Goal: Find specific page/section: Find specific page/section

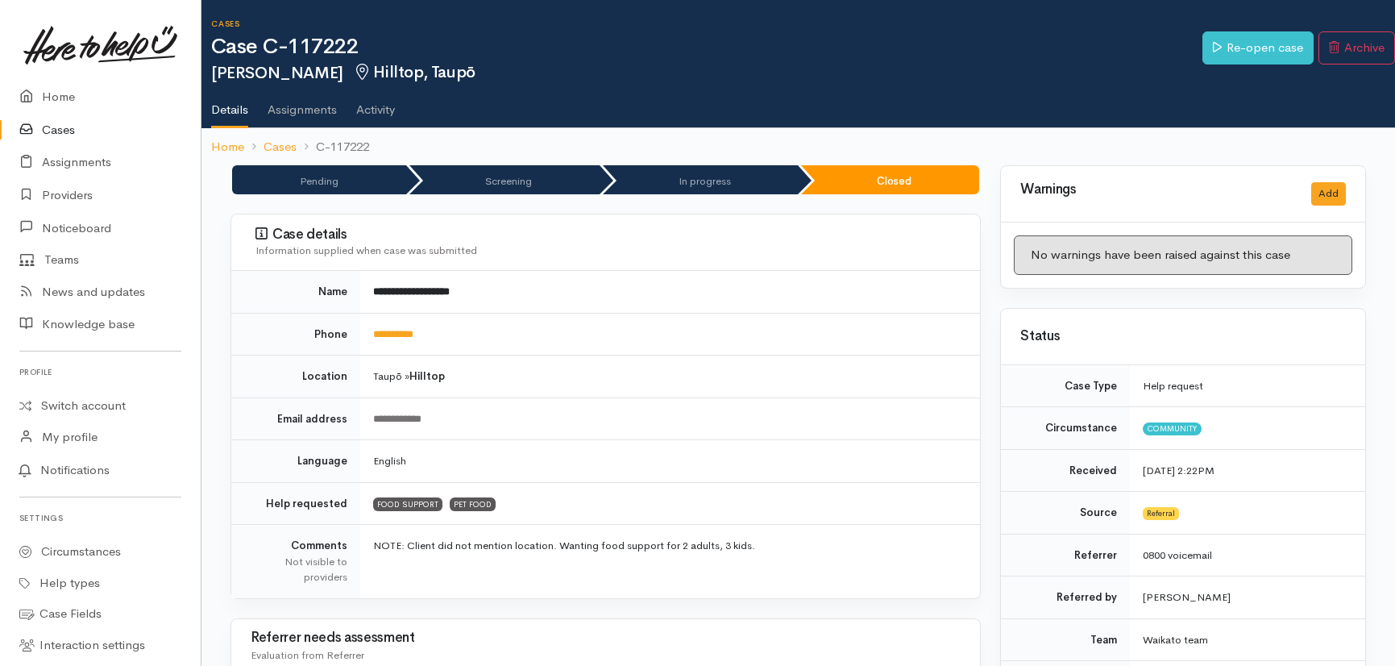
scroll to position [878, 0]
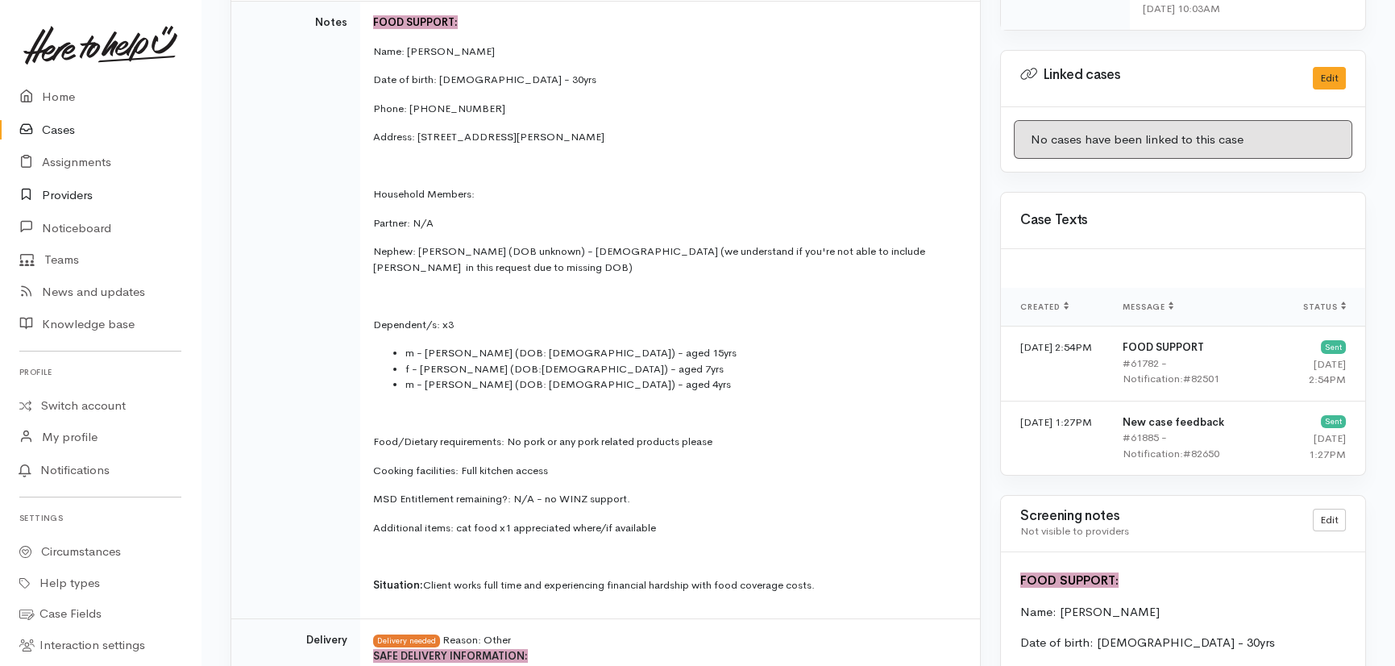
click at [73, 192] on link "Providers" at bounding box center [100, 195] width 201 height 33
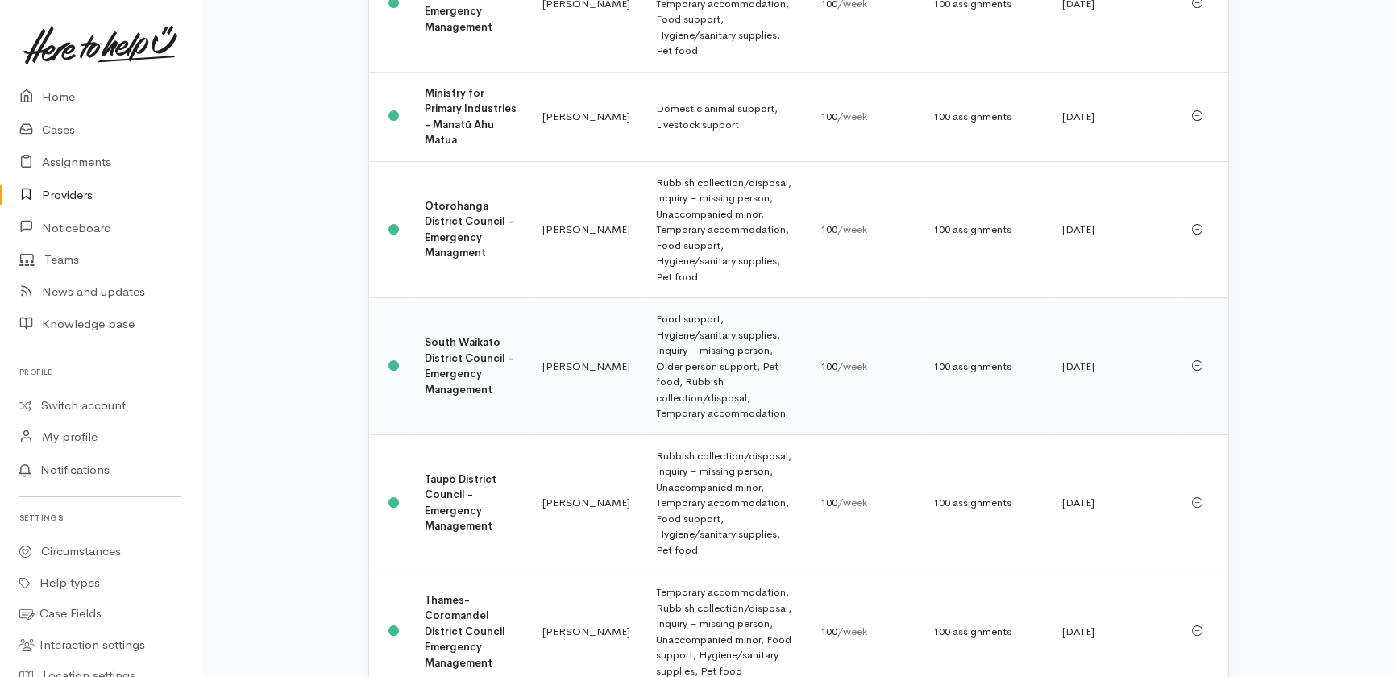
scroll to position [1098, 0]
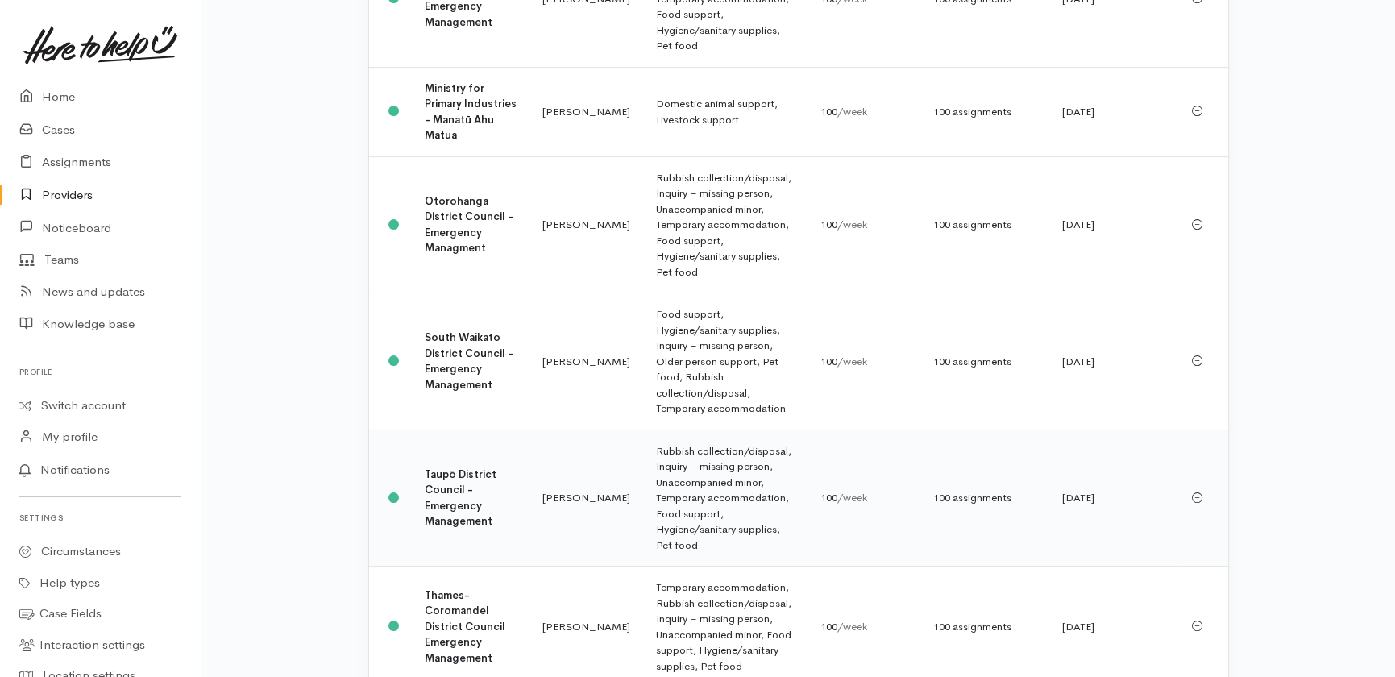
click at [472, 467] on b "Taupō District Council - Emergency Management" at bounding box center [461, 497] width 72 height 61
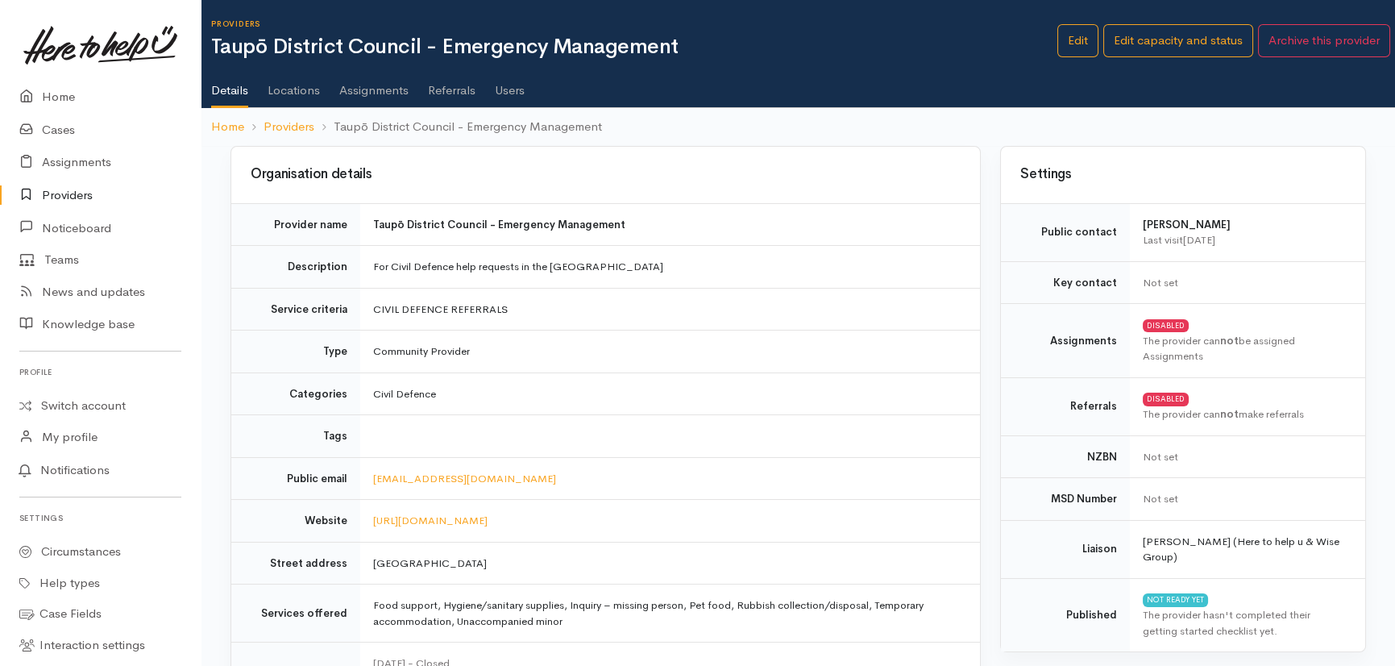
click at [520, 89] on link "Users" at bounding box center [510, 84] width 30 height 45
